Goal: Transaction & Acquisition: Purchase product/service

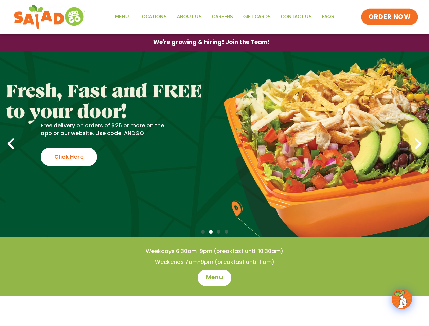
click at [390, 17] on span "ORDER NOW" at bounding box center [389, 17] width 42 height 9
click at [211, 42] on span "We're growing & hiring! Join the Team!" at bounding box center [211, 42] width 105 height 5
click at [153, 157] on div "Free delivery on orders of $25 or more on the app or our website. Use code: AND…" at bounding box center [105, 144] width 128 height 44
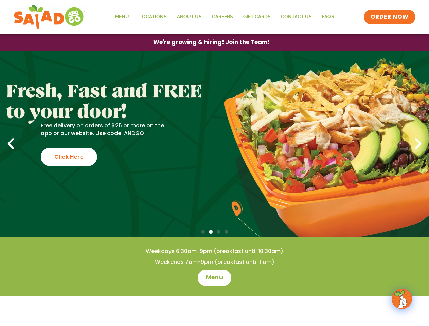
click at [214, 232] on div at bounding box center [214, 231] width 429 height 7
click at [203, 231] on span "Go to slide 1" at bounding box center [203, 232] width 4 height 4
click at [210, 231] on span "Go to slide 2" at bounding box center [211, 232] width 4 height 4
click at [218, 231] on span "Go to slide 3" at bounding box center [219, 232] width 4 height 4
click at [226, 231] on span "Go to slide 4" at bounding box center [226, 232] width 4 height 4
